Goal: Complete application form: Complete application form

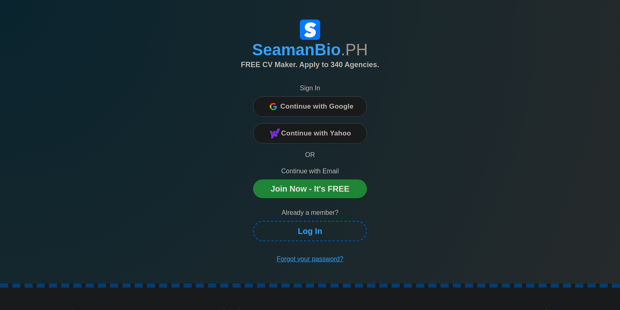
click at [313, 104] on span "Continue with Google" at bounding box center [316, 106] width 73 height 16
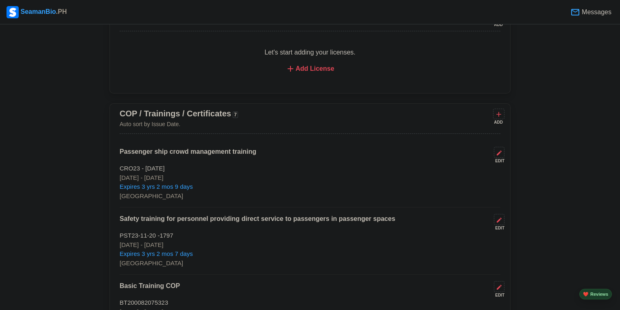
scroll to position [1074, 0]
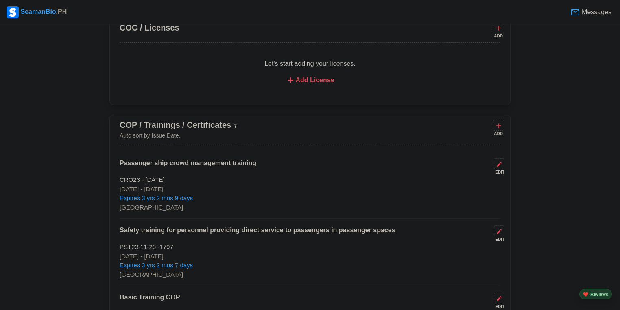
click at [502, 131] on div "ADD" at bounding box center [498, 134] width 10 height 6
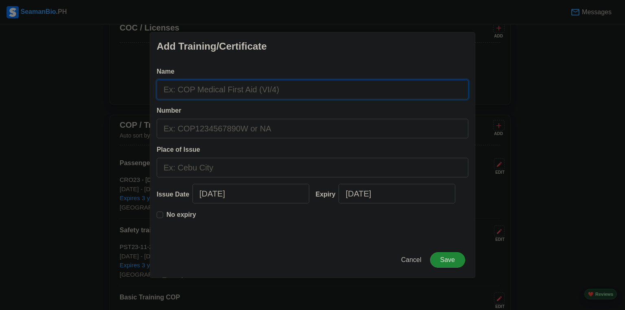
click at [315, 98] on input "Name" at bounding box center [313, 90] width 312 height 20
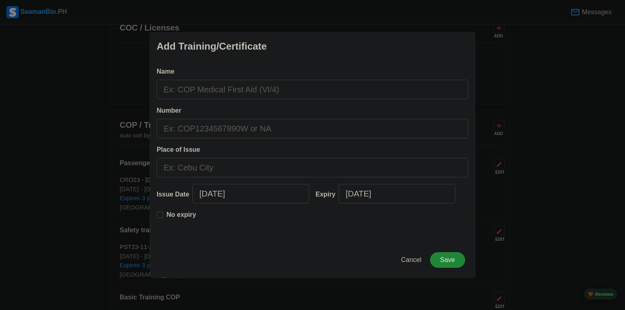
click at [85, 80] on div "Add Training/Certificate Name Number Place of Issue Issue Date [DATE] Expiry [D…" at bounding box center [312, 155] width 625 height 310
click at [405, 259] on span "Cancel" at bounding box center [411, 259] width 20 height 7
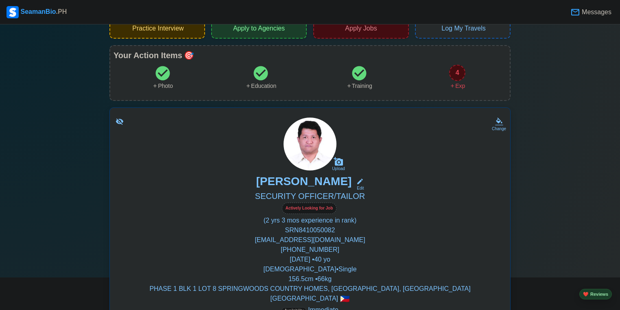
scroll to position [130, 0]
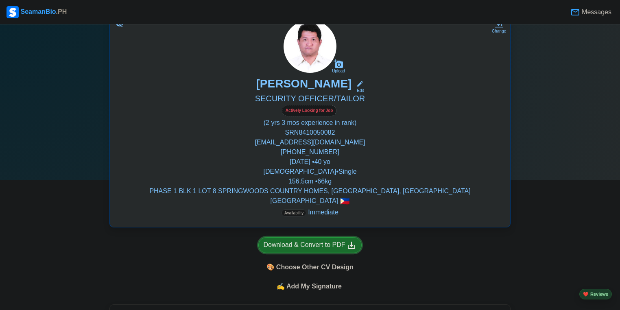
click at [311, 243] on div "Download & Convert to PDF" at bounding box center [310, 245] width 93 height 10
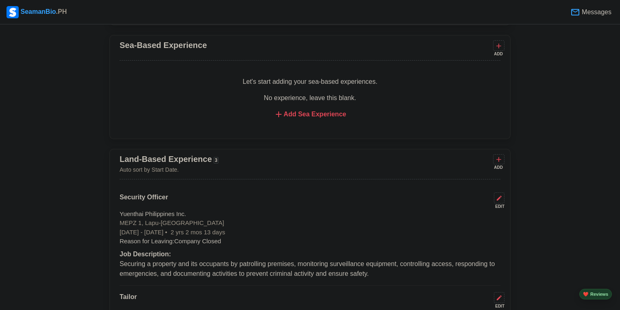
scroll to position [1693, 0]
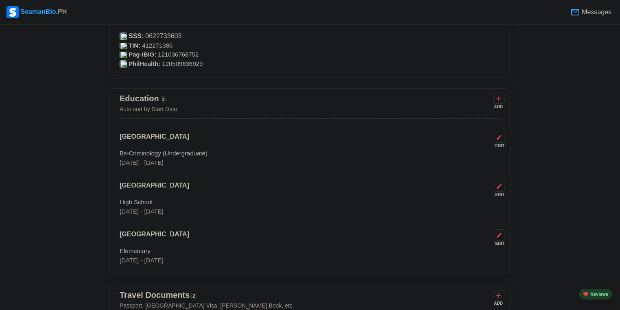
scroll to position [423, 0]
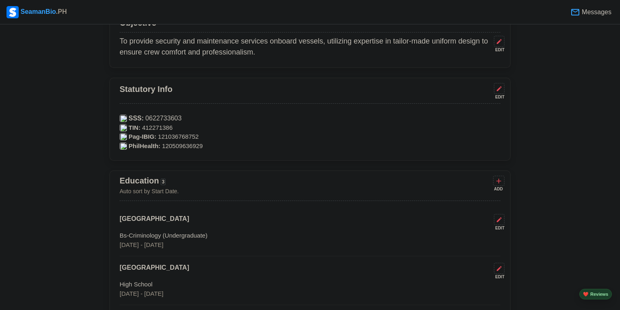
click at [505, 88] on div "Statutory Info EDIT SSS: 0622733603 TIN: 412271386 Pag-IBIG: 121036768752 PhilH…" at bounding box center [309, 119] width 401 height 83
click at [506, 89] on div "Statutory Info EDIT SSS: 0622733603 TIN: 412271386 Pag-IBIG: 121036768752 PhilH…" at bounding box center [309, 119] width 401 height 83
click at [502, 90] on icon at bounding box center [499, 88] width 7 height 7
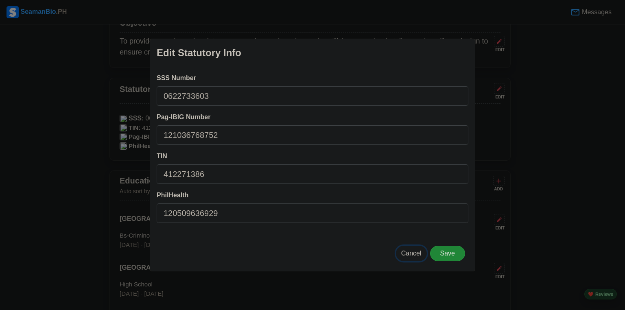
click at [416, 254] on span "Cancel" at bounding box center [411, 253] width 20 height 7
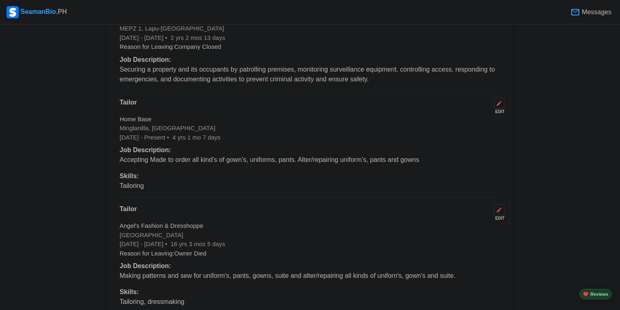
scroll to position [1856, 0]
